Goal: Connect with others: Connect with others

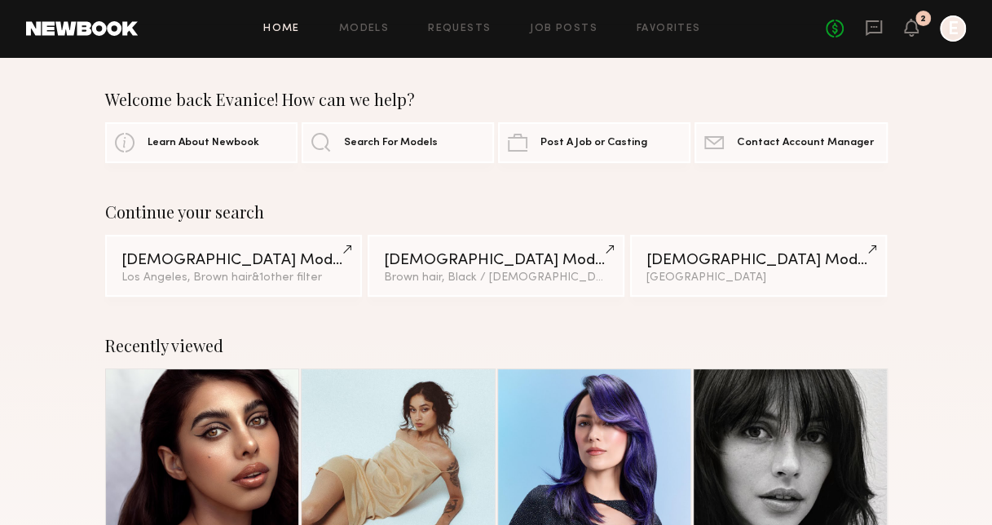
scroll to position [244, 0]
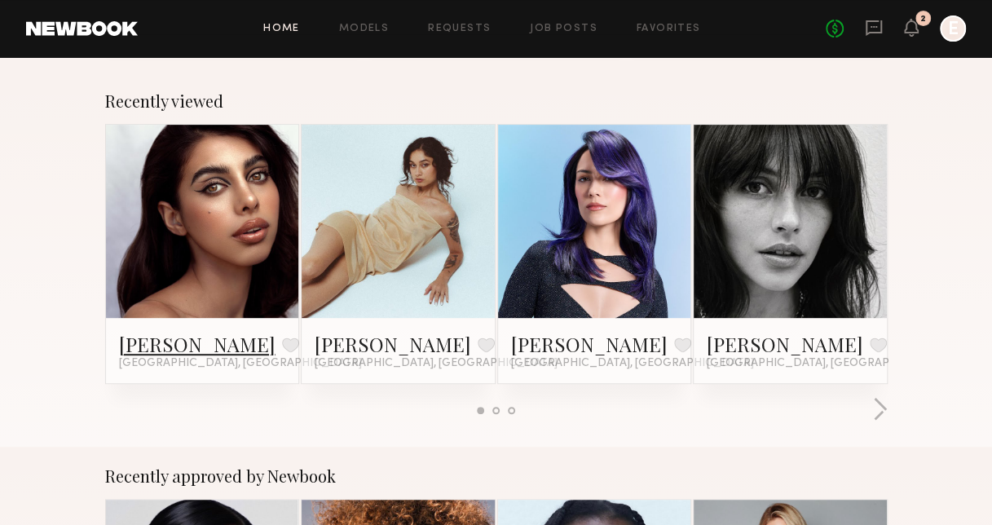
click at [158, 346] on link "Bella O." at bounding box center [197, 344] width 156 height 26
click at [342, 343] on link "[PERSON_NAME]" at bounding box center [393, 344] width 156 height 26
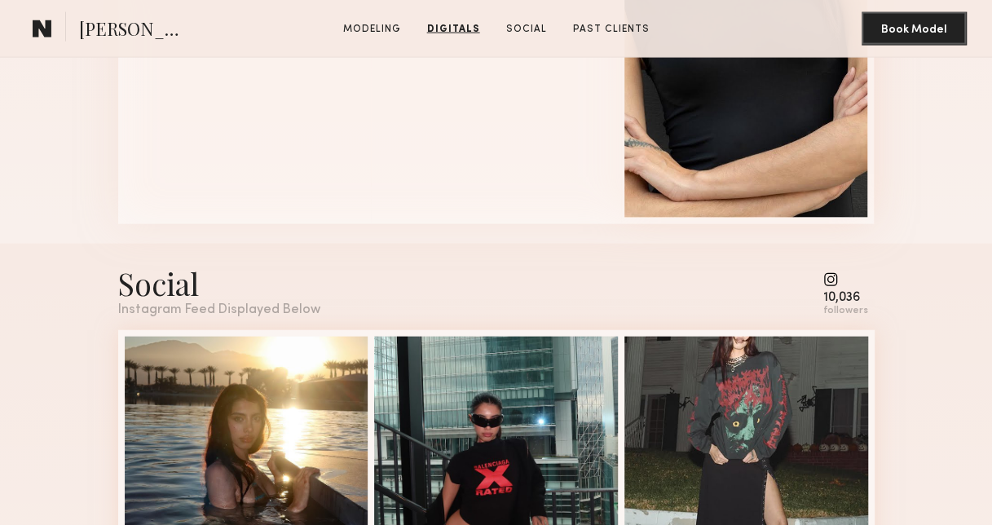
scroll to position [1948, 0]
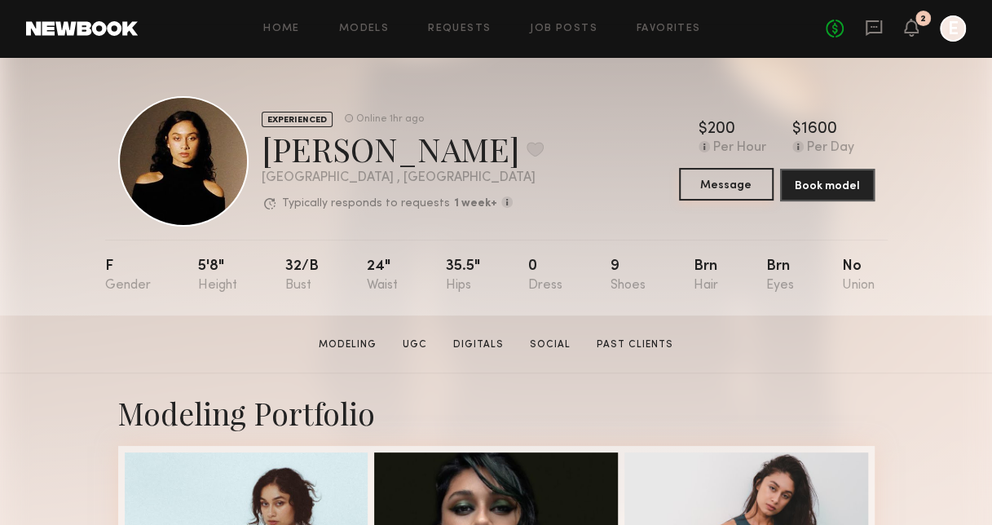
click at [725, 186] on button "Message" at bounding box center [726, 184] width 95 height 33
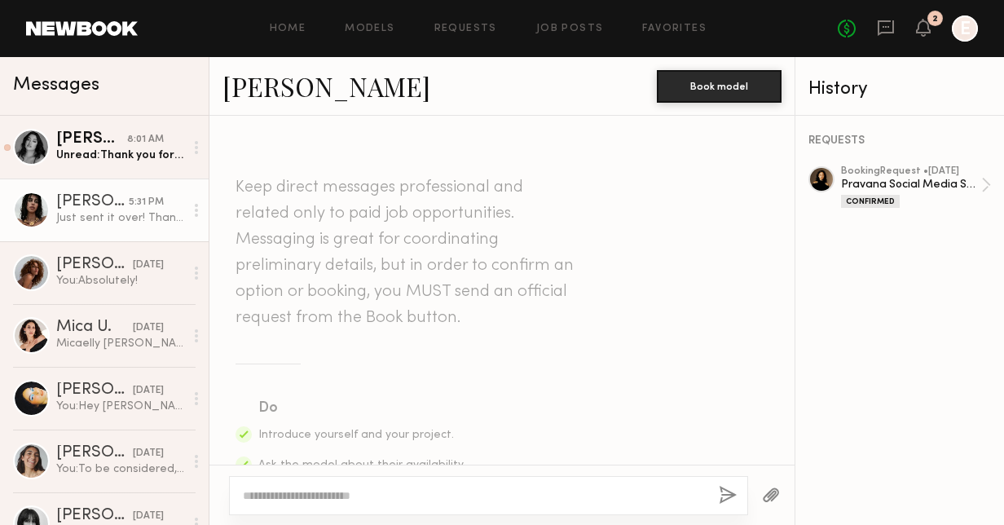
click at [104, 217] on div "Just sent it over! Thank you" at bounding box center [120, 217] width 128 height 15
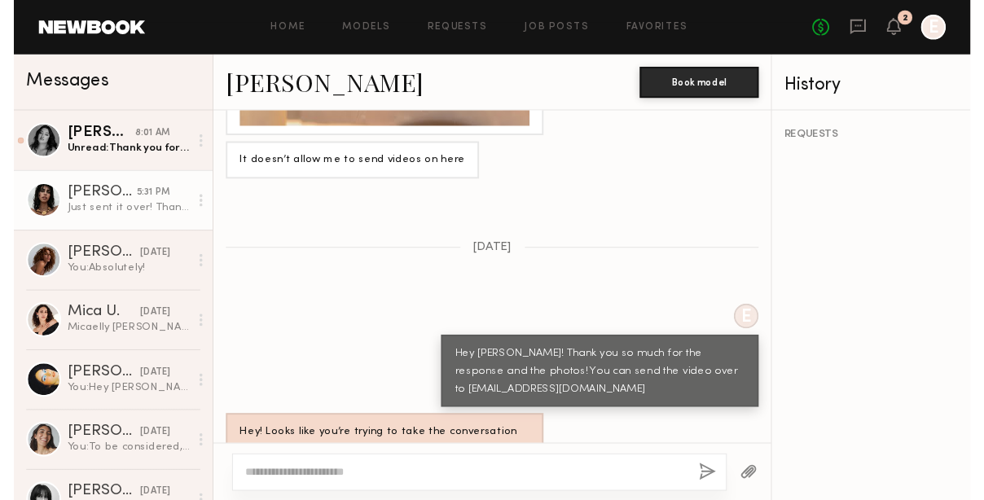
scroll to position [2616, 0]
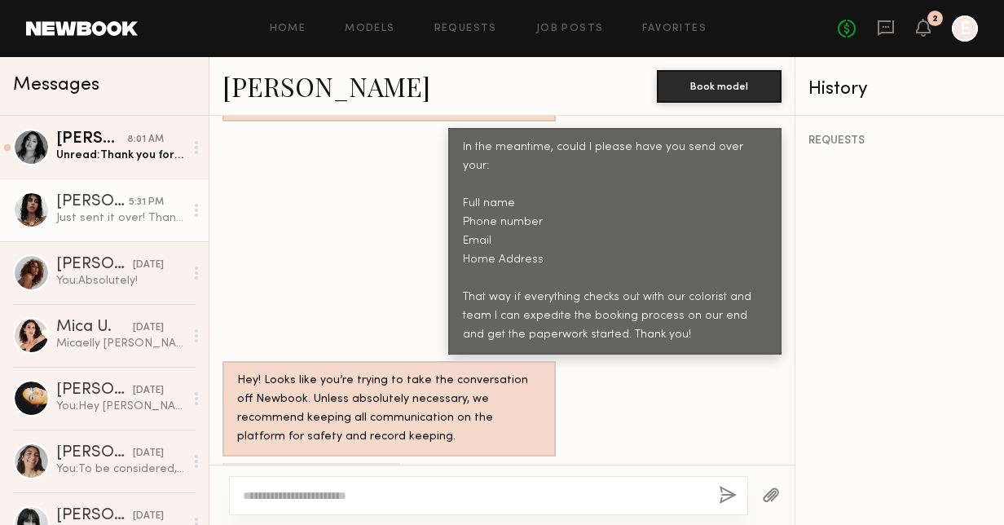
click at [81, 204] on div "[PERSON_NAME]" at bounding box center [92, 202] width 73 height 16
click at [249, 81] on link "[PERSON_NAME]" at bounding box center [326, 85] width 208 height 35
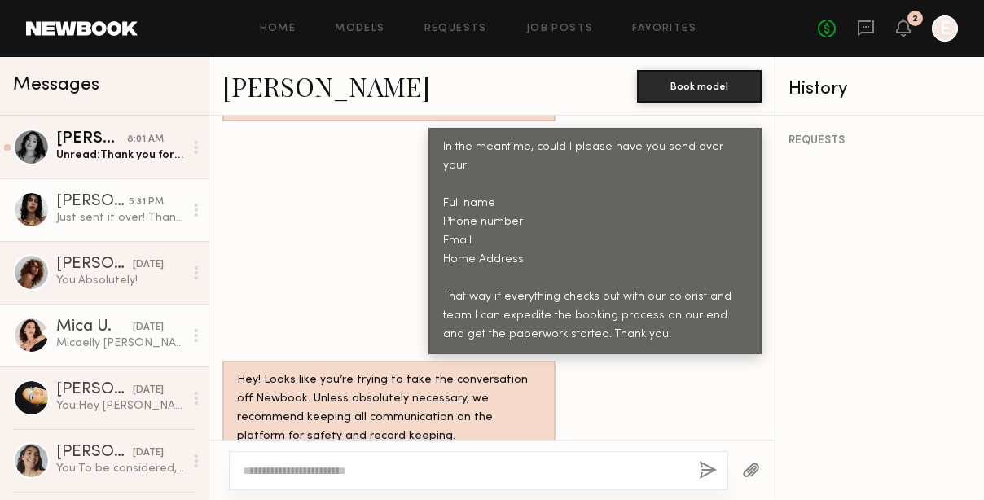
click at [78, 328] on div "Mica U." at bounding box center [94, 327] width 77 height 16
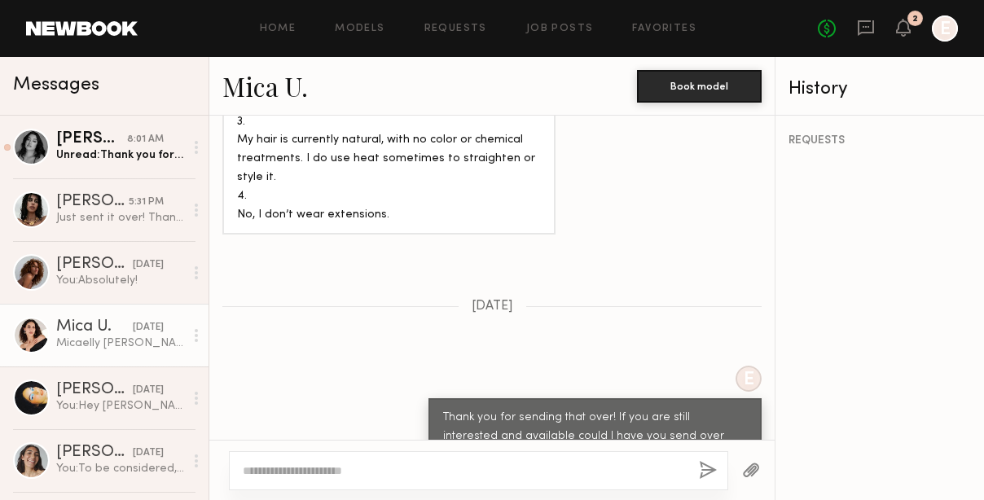
scroll to position [1921, 0]
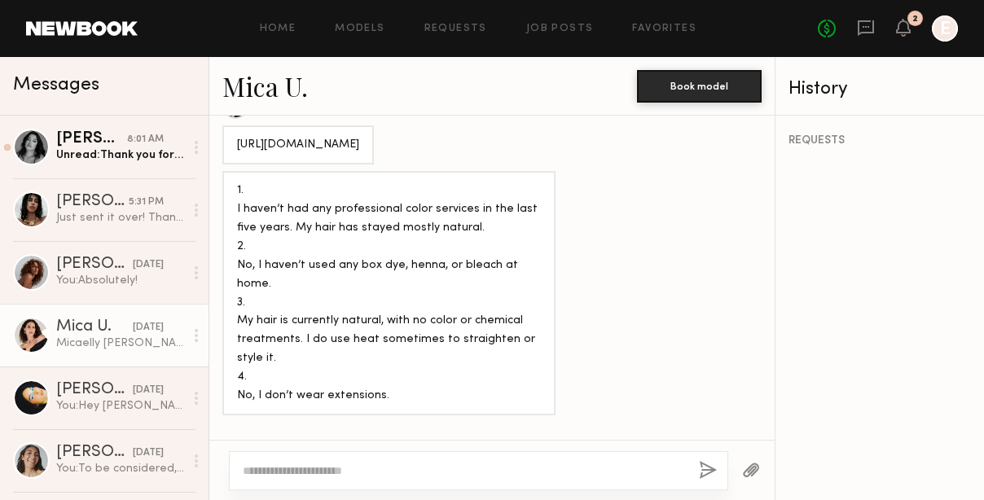
click at [275, 89] on link "Mica U." at bounding box center [265, 85] width 86 height 35
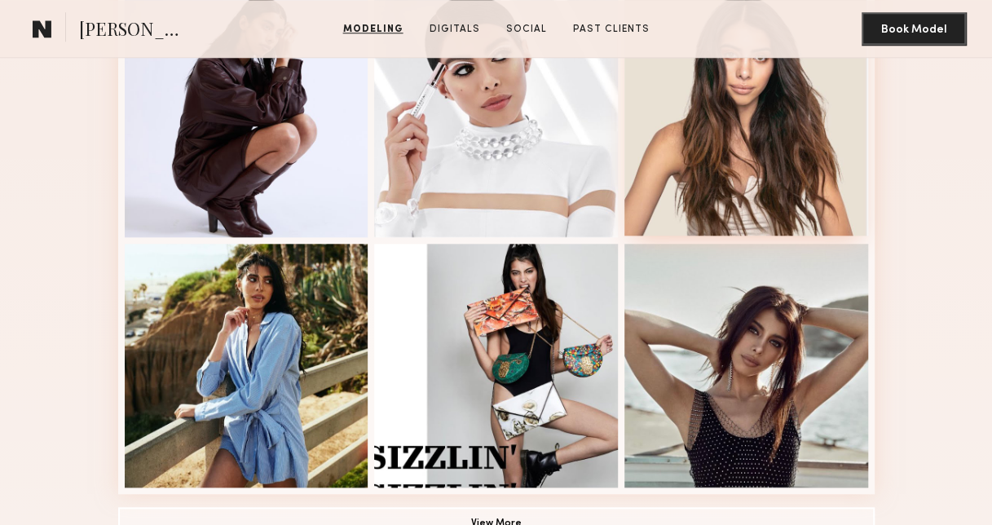
scroll to position [815, 0]
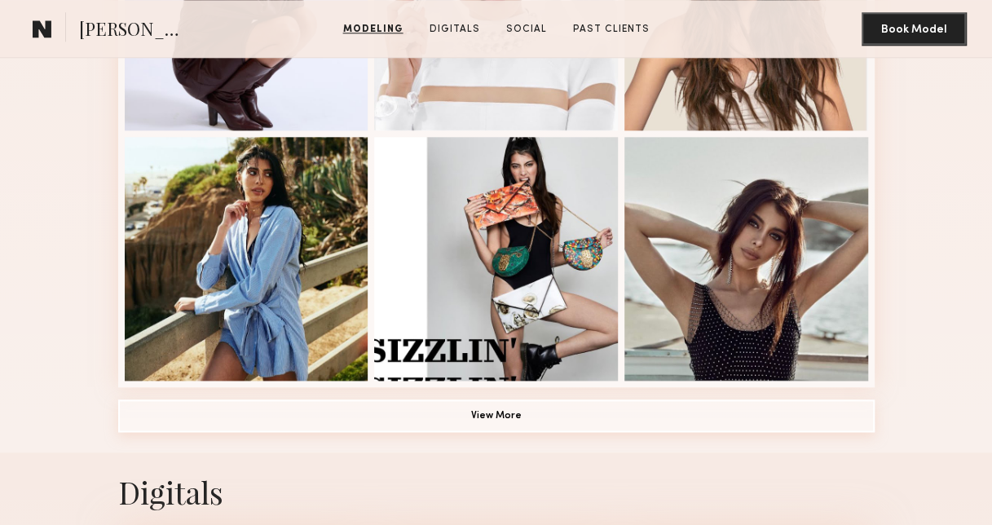
click at [479, 425] on button "View More" at bounding box center [496, 415] width 756 height 33
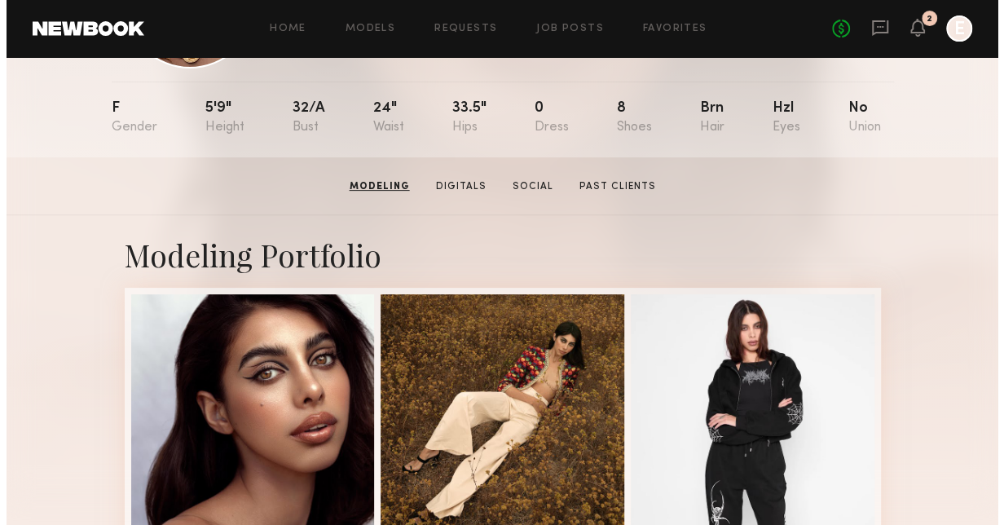
scroll to position [0, 0]
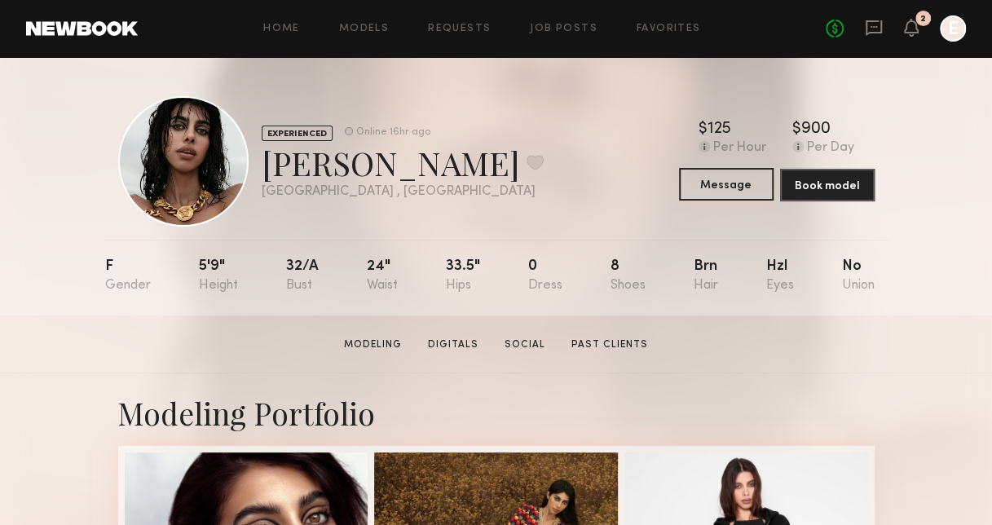
click at [725, 178] on button "Message" at bounding box center [726, 184] width 95 height 33
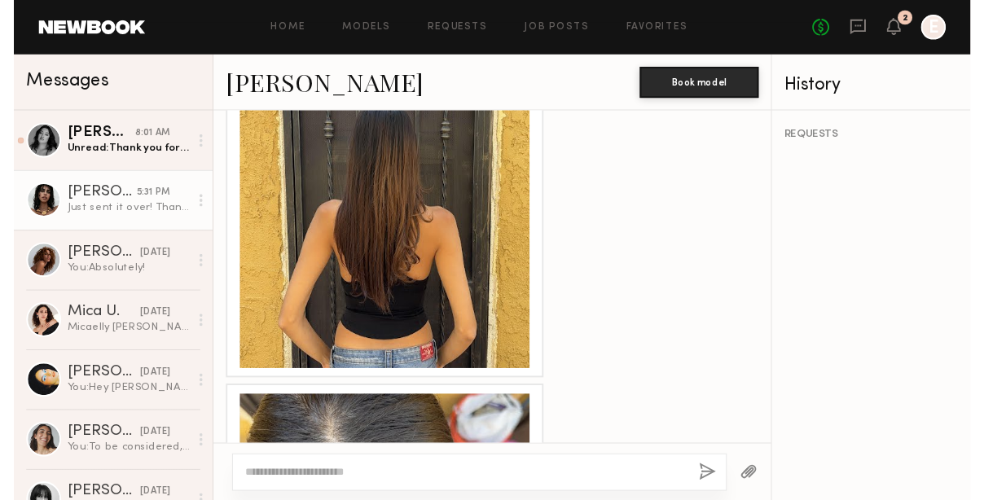
scroll to position [1556, 0]
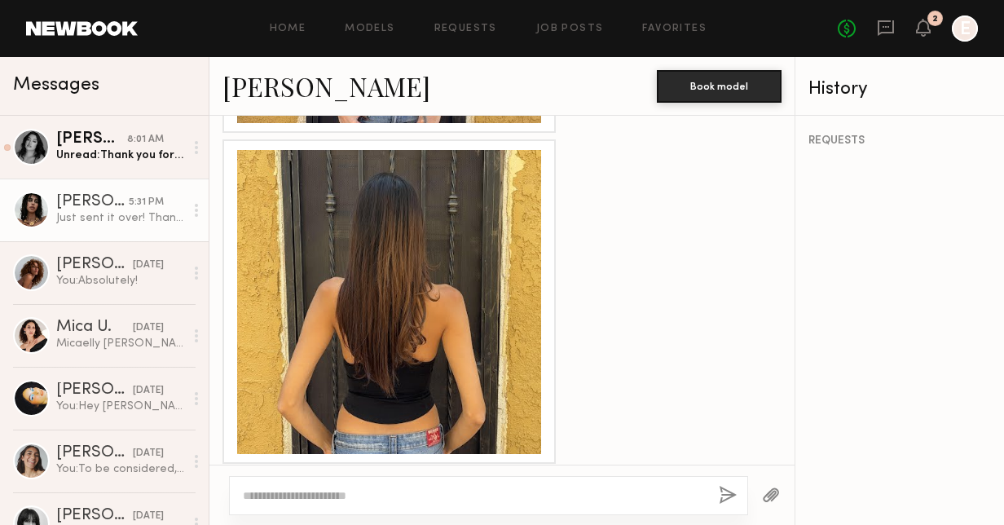
click at [307, 212] on div at bounding box center [389, 302] width 304 height 304
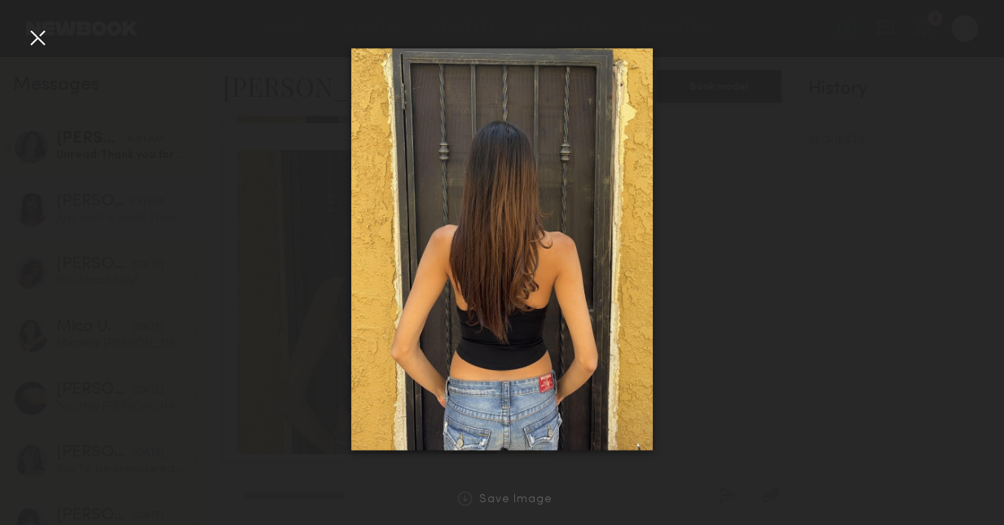
click at [32, 37] on div at bounding box center [37, 37] width 26 height 26
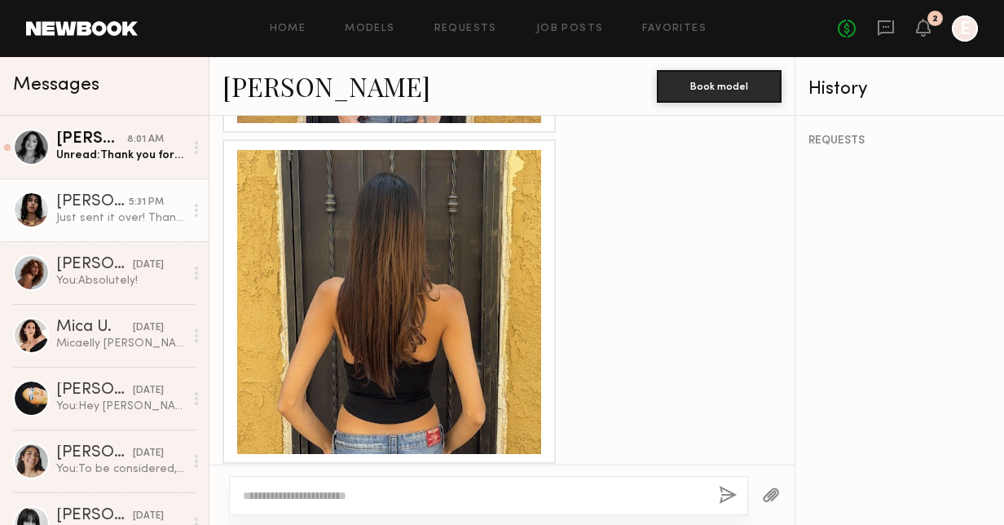
click at [678, 429] on div at bounding box center [501, 301] width 585 height 324
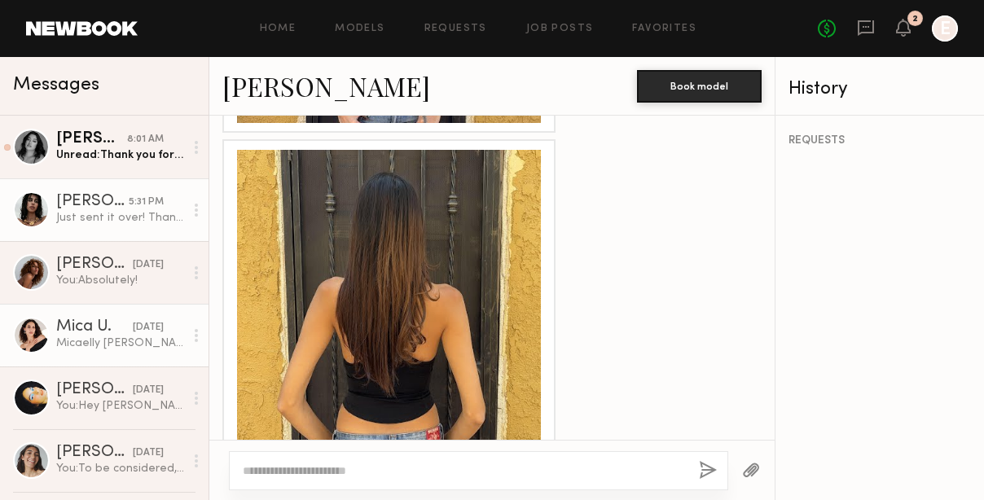
click at [91, 351] on div "Micaelly Underdown 323 597 7662 Micaxlly@gmail.com 6038 Carlton Way 90028" at bounding box center [120, 343] width 128 height 15
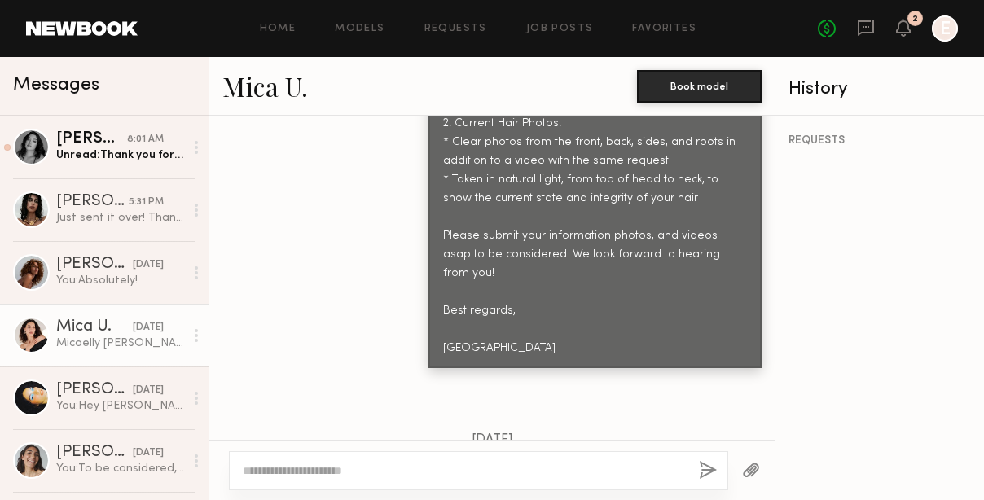
scroll to position [1514, 0]
click at [286, 99] on link "Mica U." at bounding box center [265, 85] width 86 height 35
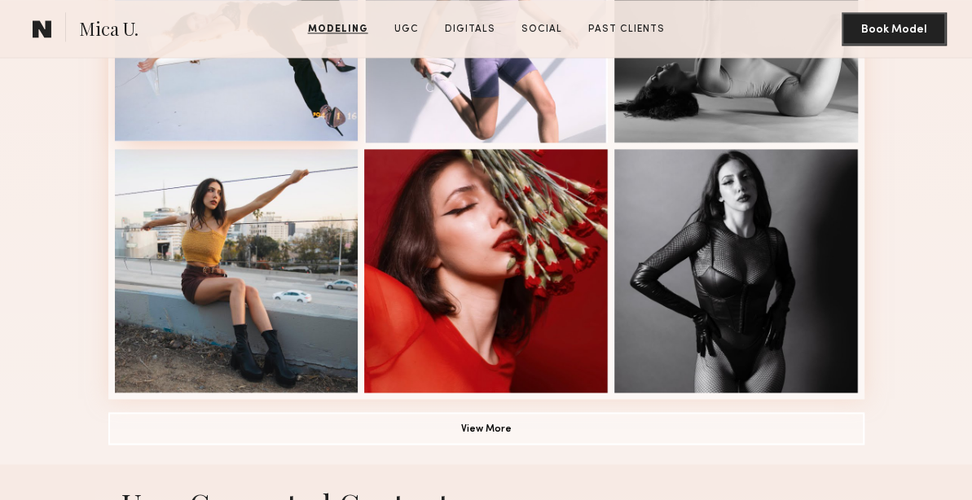
scroll to position [1059, 0]
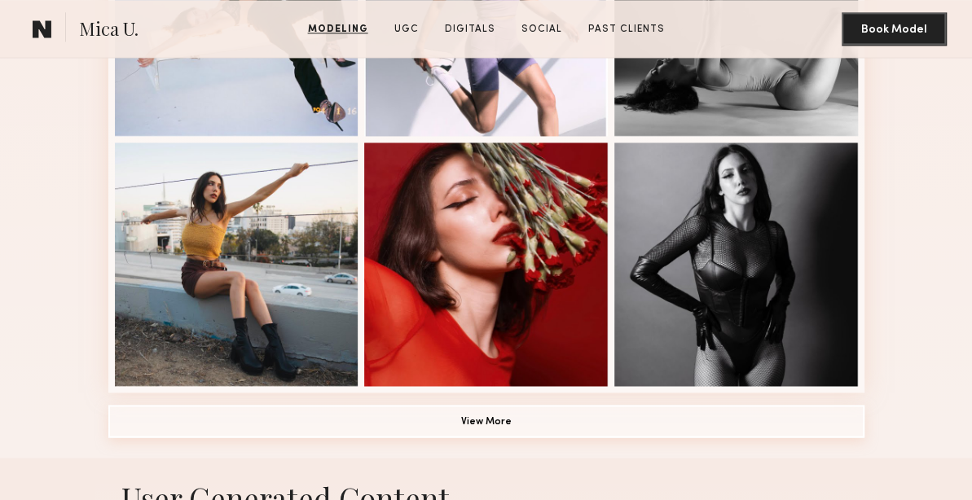
click at [459, 427] on button "View More" at bounding box center [486, 421] width 756 height 33
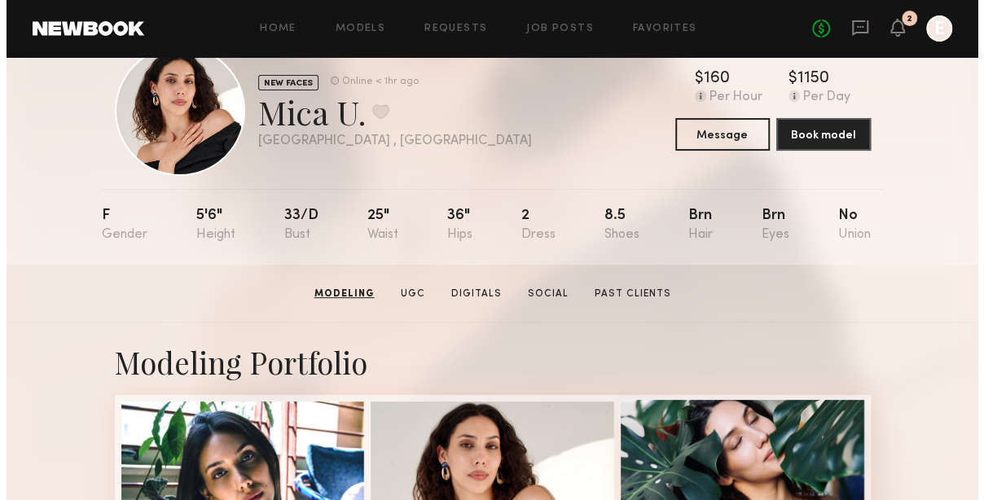
scroll to position [0, 0]
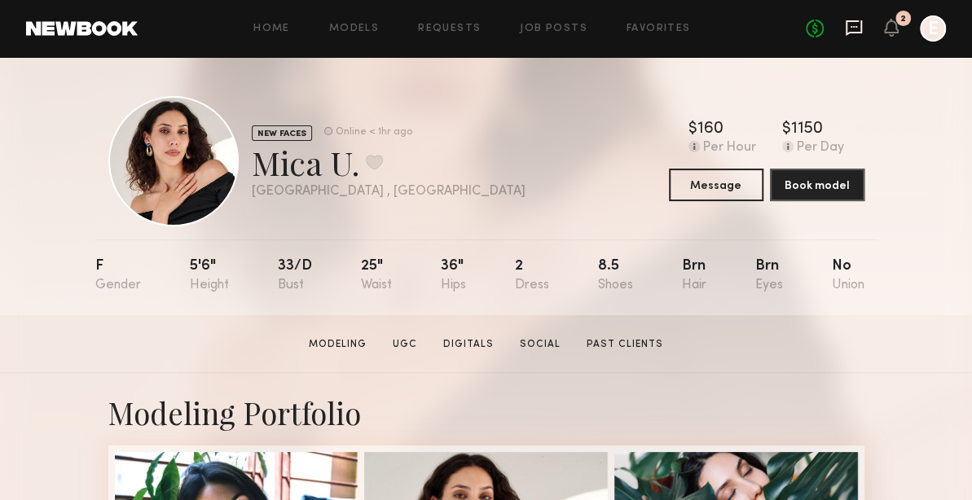
click at [852, 26] on icon at bounding box center [854, 27] width 7 height 2
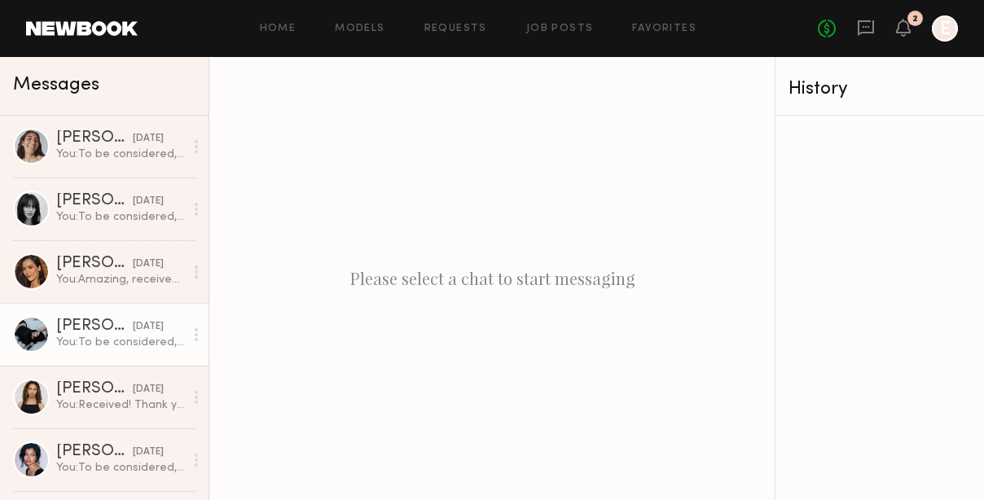
scroll to position [326, 0]
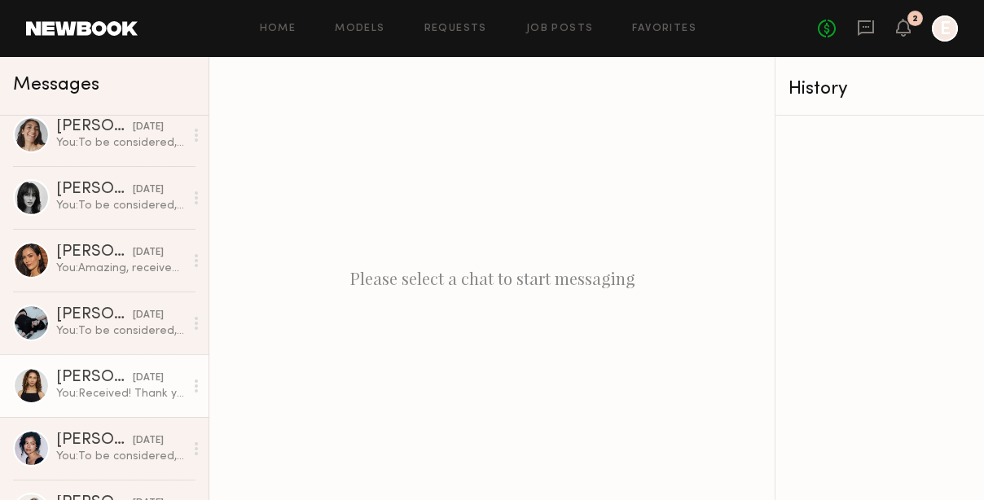
click at [60, 376] on div "Faith H." at bounding box center [94, 378] width 77 height 16
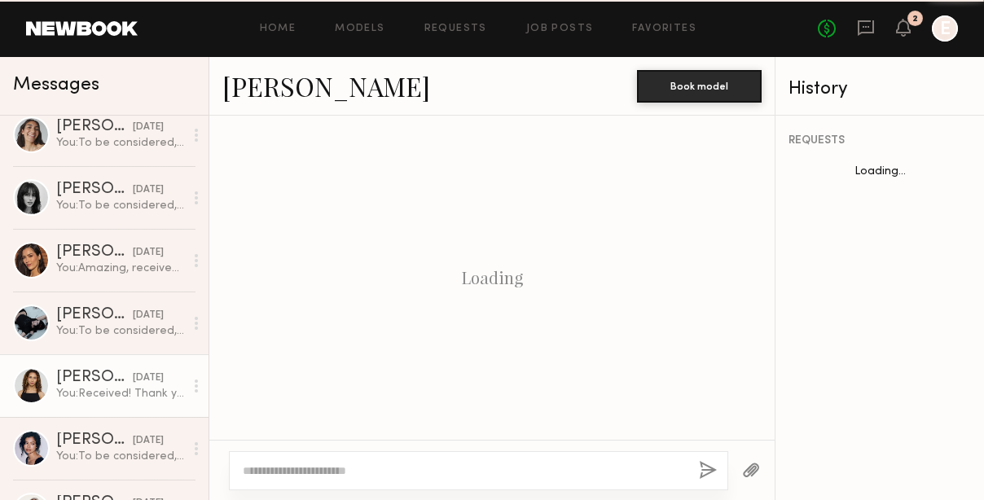
scroll to position [1736, 0]
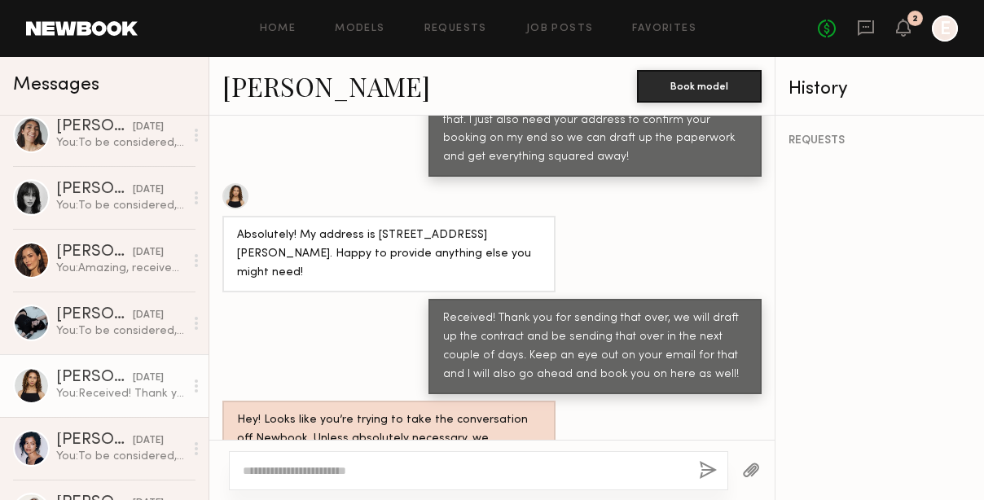
click at [257, 79] on link "Faith H." at bounding box center [326, 85] width 208 height 35
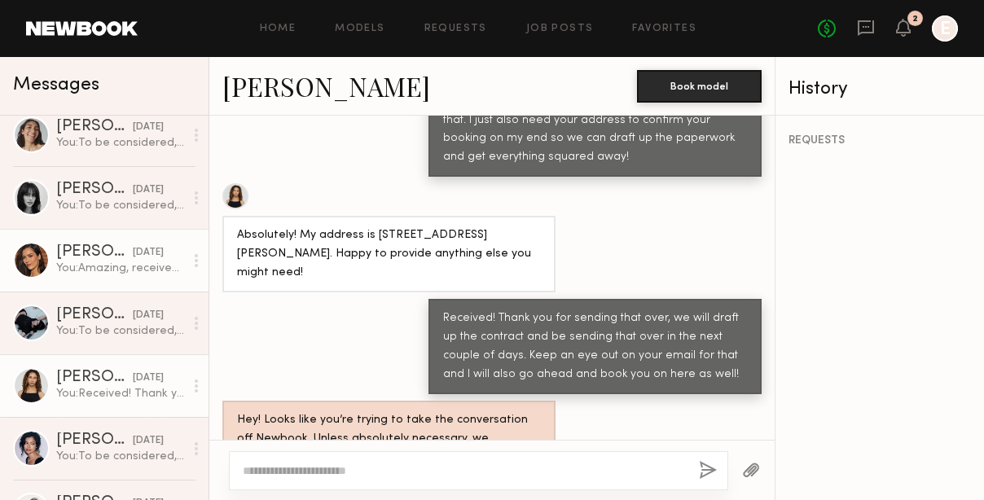
click at [82, 271] on div "You: Amazing, received! Thank you so much Amanda, I will be in touch!" at bounding box center [120, 268] width 128 height 15
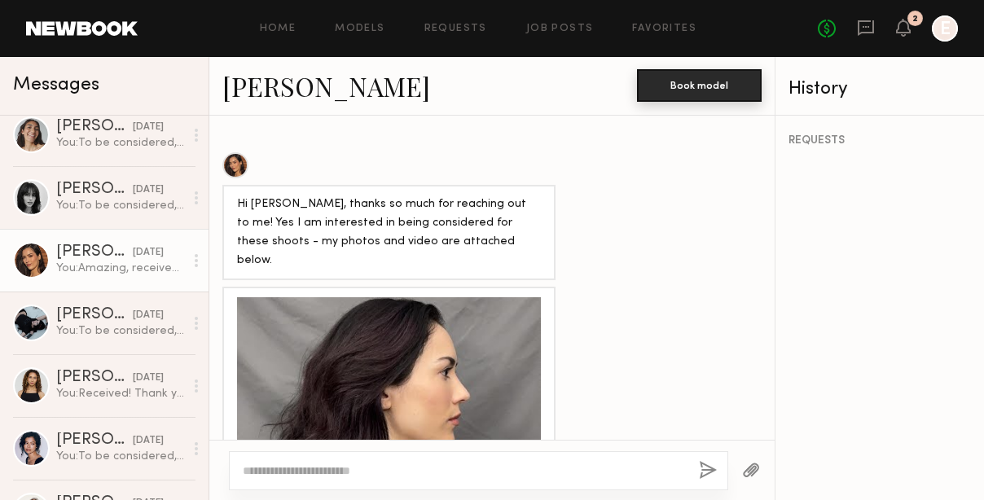
scroll to position [1859, 0]
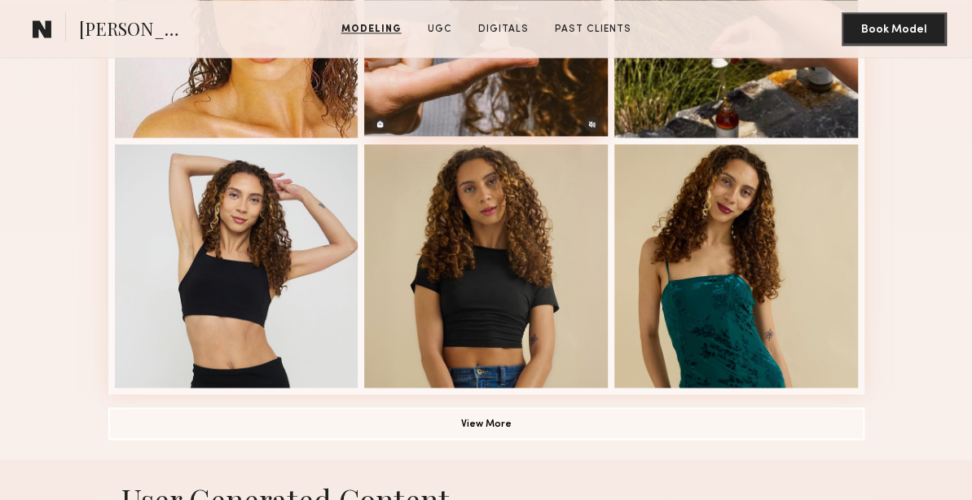
scroll to position [1059, 0]
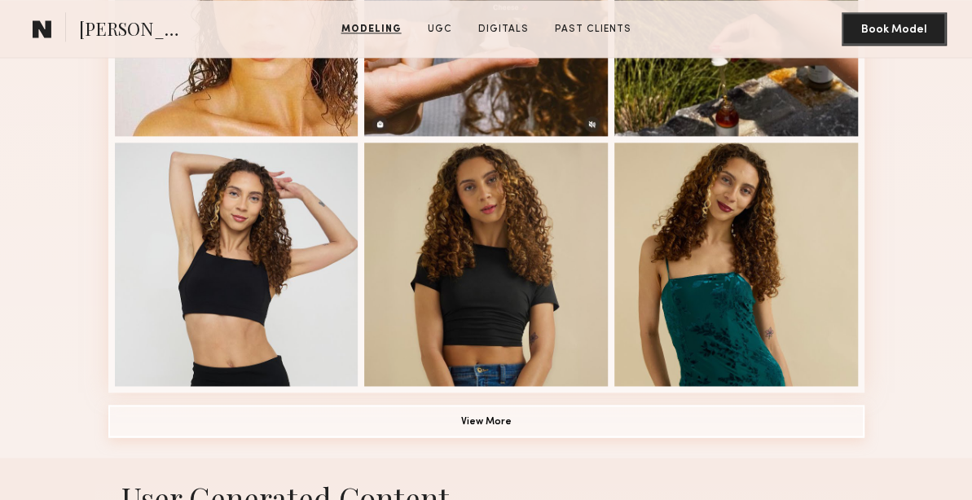
click at [494, 424] on button "View More" at bounding box center [486, 421] width 756 height 33
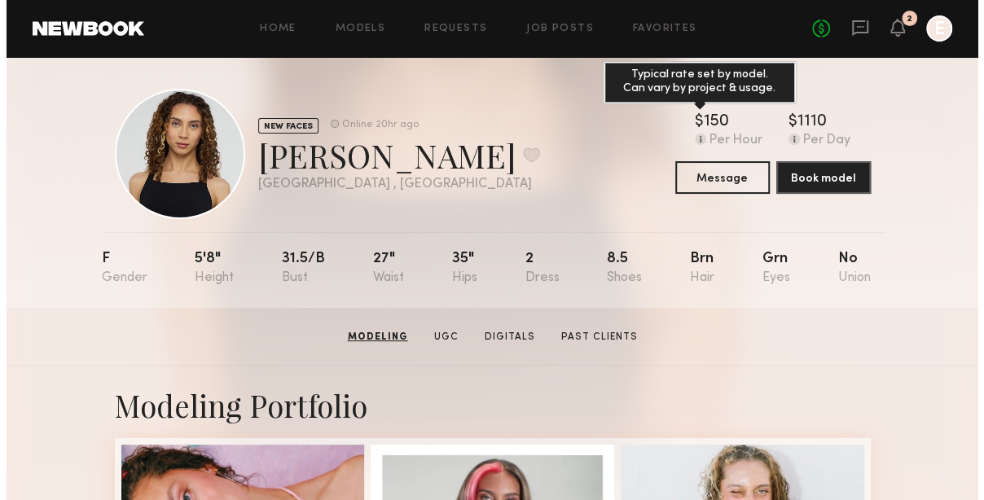
scroll to position [0, 0]
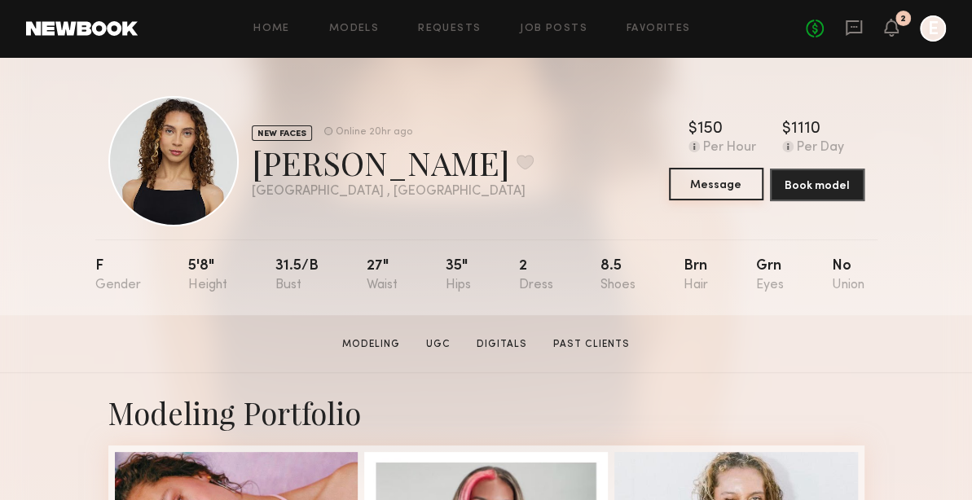
click at [732, 193] on button "Message" at bounding box center [716, 184] width 95 height 33
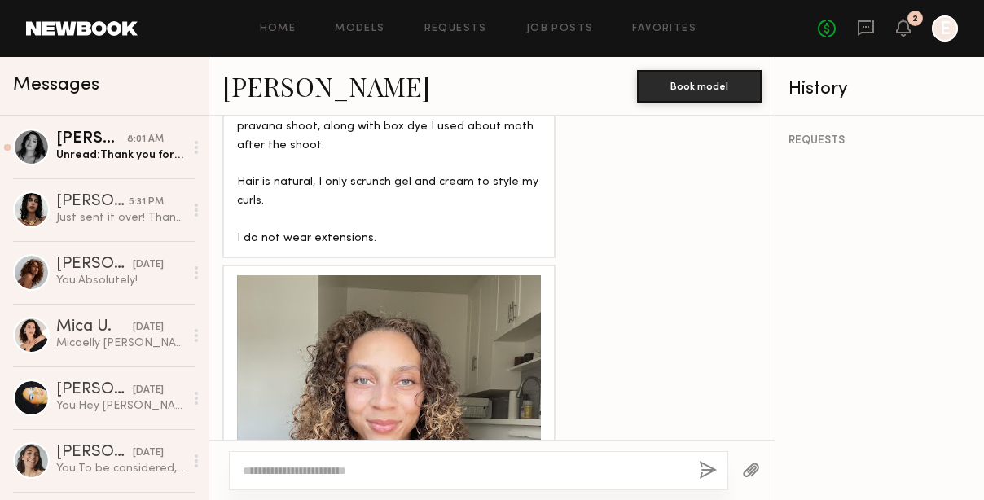
scroll to position [2115, 0]
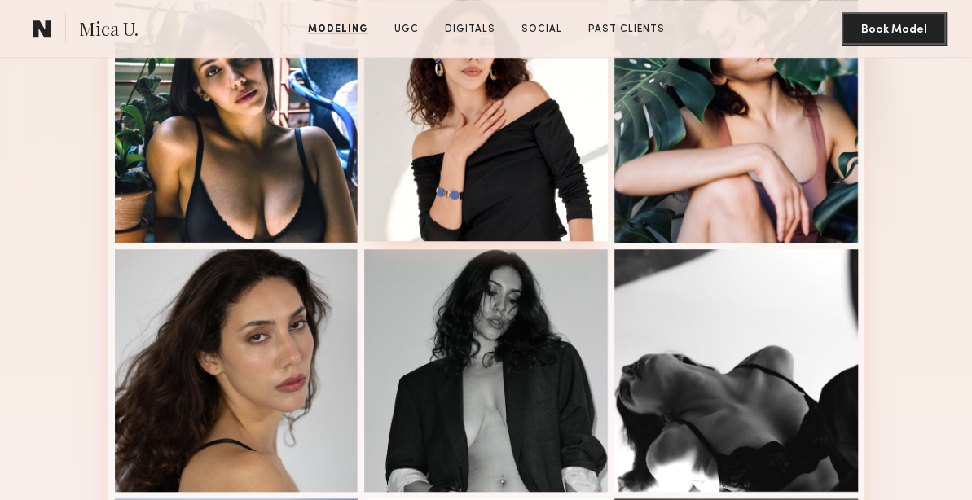
scroll to position [570, 0]
